Goal: Information Seeking & Learning: Learn about a topic

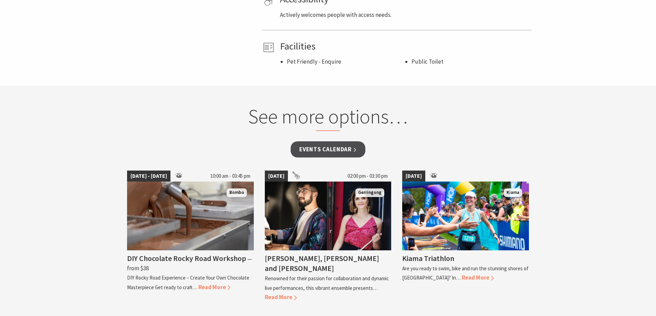
scroll to position [482, 0]
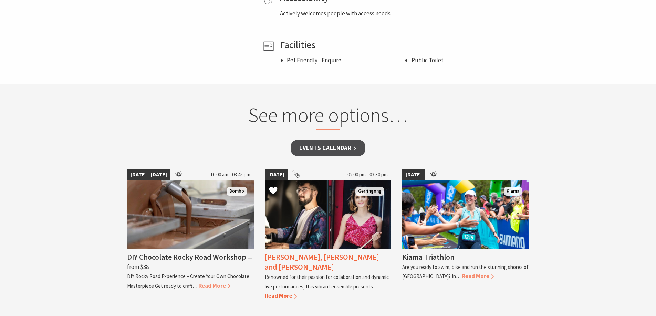
click at [277, 292] on span "Read More" at bounding box center [281, 296] width 32 height 8
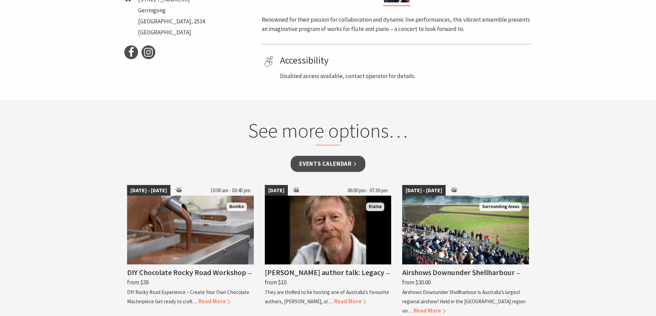
scroll to position [379, 0]
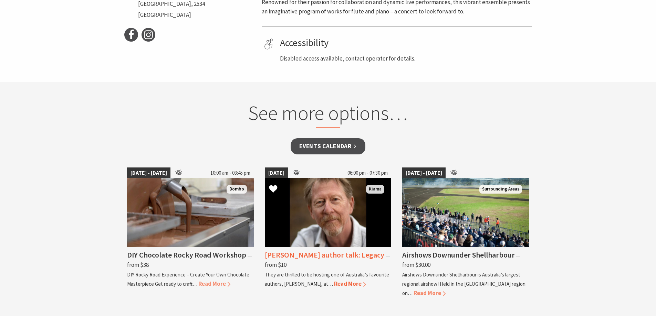
click at [345, 280] on span "Read More" at bounding box center [350, 284] width 32 height 8
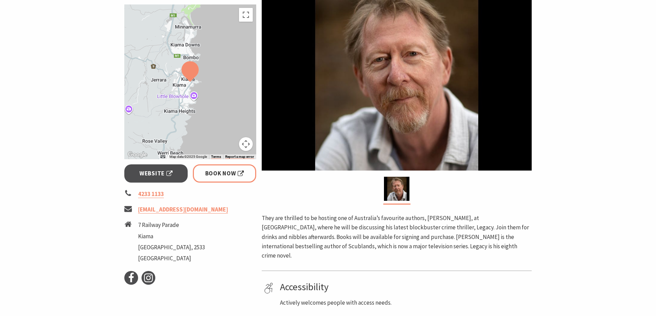
scroll to position [138, 0]
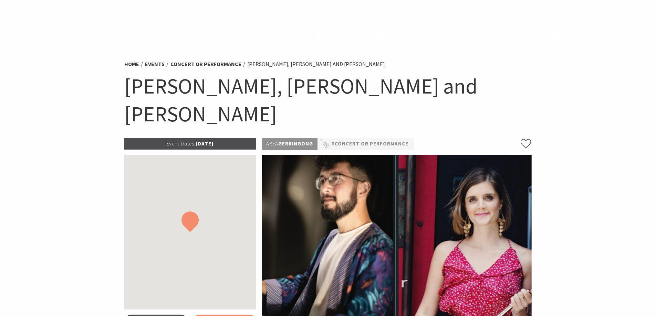
scroll to position [378, 0]
